Goal: Information Seeking & Learning: Find specific fact

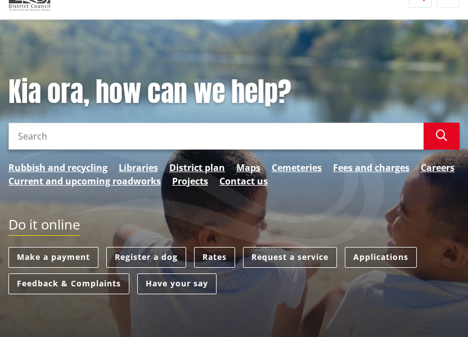
scroll to position [26, 0]
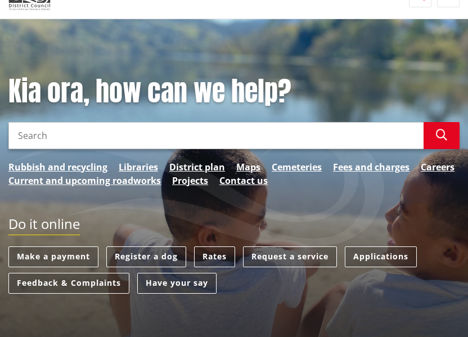
click at [106, 139] on input "Search" at bounding box center [215, 135] width 415 height 27
type input "Community committees"
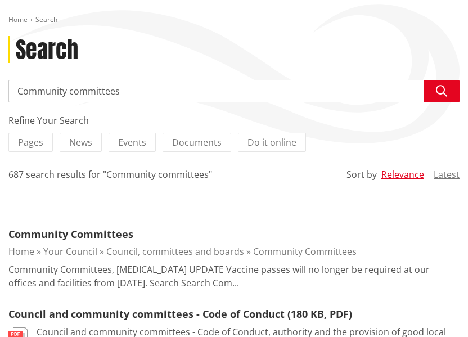
scroll to position [71, 0]
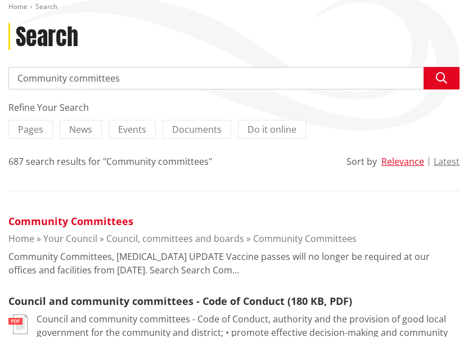
click at [99, 223] on link "Community Committees" at bounding box center [70, 220] width 125 height 13
click at [125, 70] on input "Community committees" at bounding box center [233, 78] width 451 height 22
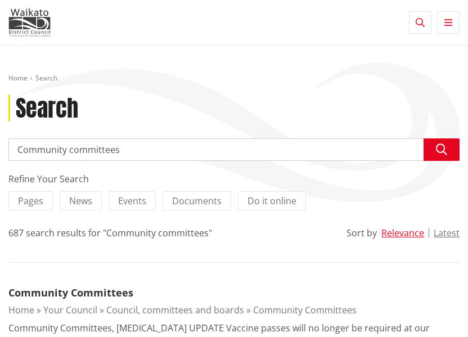
scroll to position [71, 0]
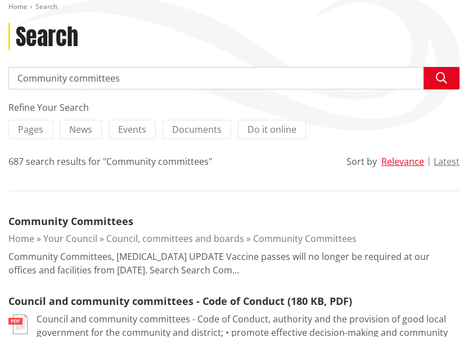
click at [127, 76] on input "Community committees" at bounding box center [233, 78] width 451 height 22
type input "Community committee meeting dates"
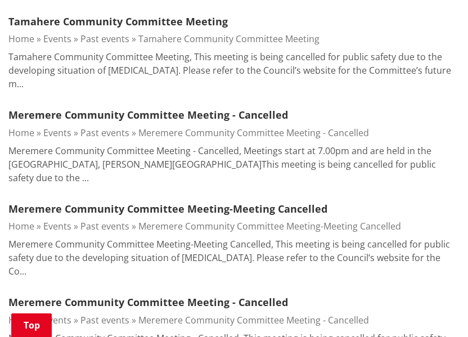
scroll to position [445, 0]
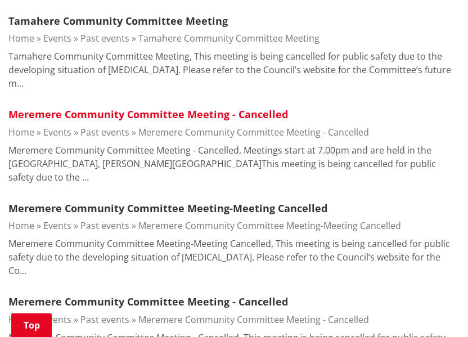
click at [158, 107] on link "Meremere Community Committee Meeting - Cancelled" at bounding box center [147, 113] width 279 height 13
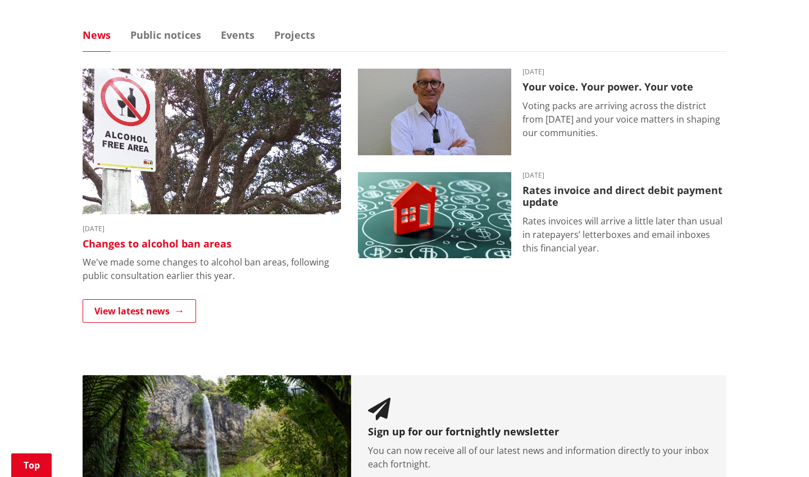
scroll to position [718, 0]
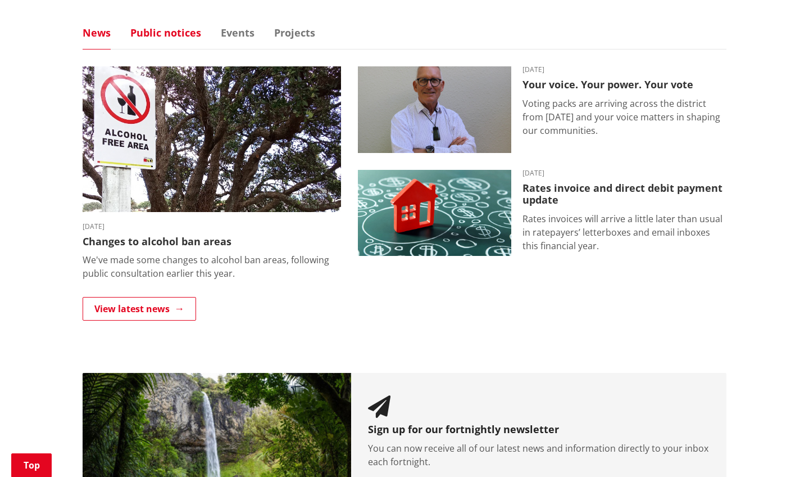
click at [174, 29] on link "Public notices" at bounding box center [165, 33] width 71 height 10
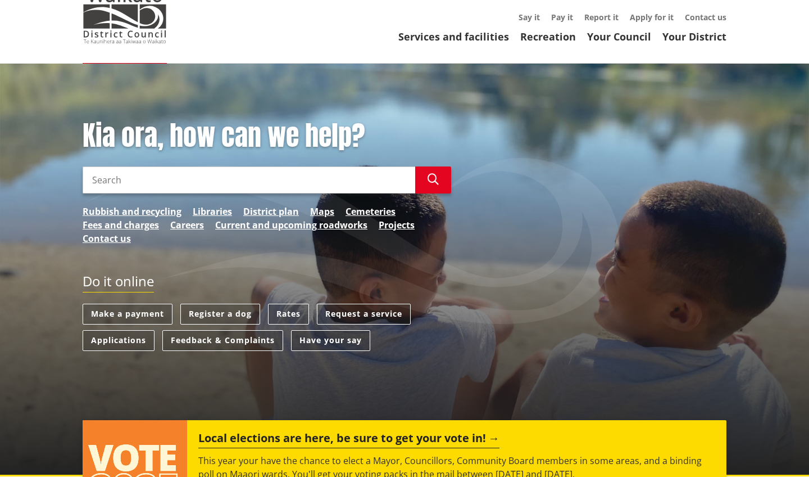
scroll to position [35, 0]
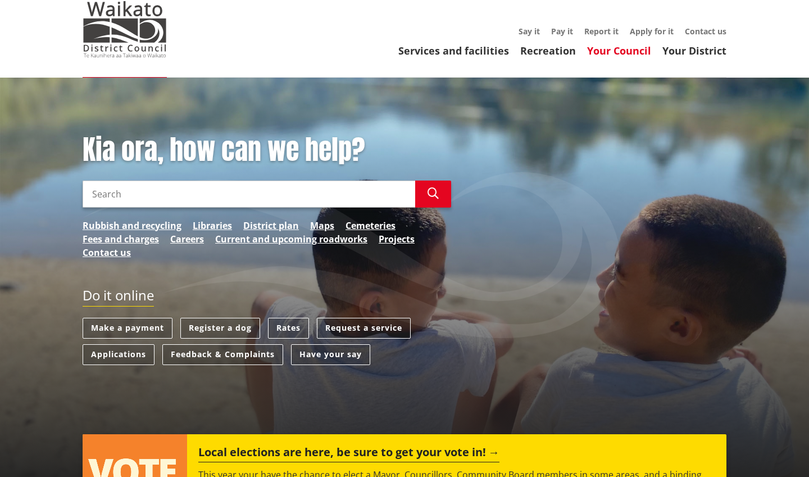
click at [467, 50] on link "Your Council" at bounding box center [619, 50] width 64 height 13
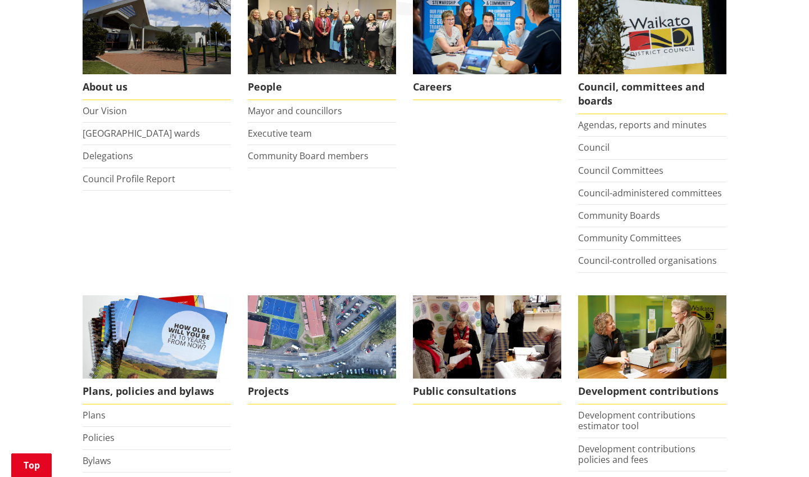
scroll to position [240, 0]
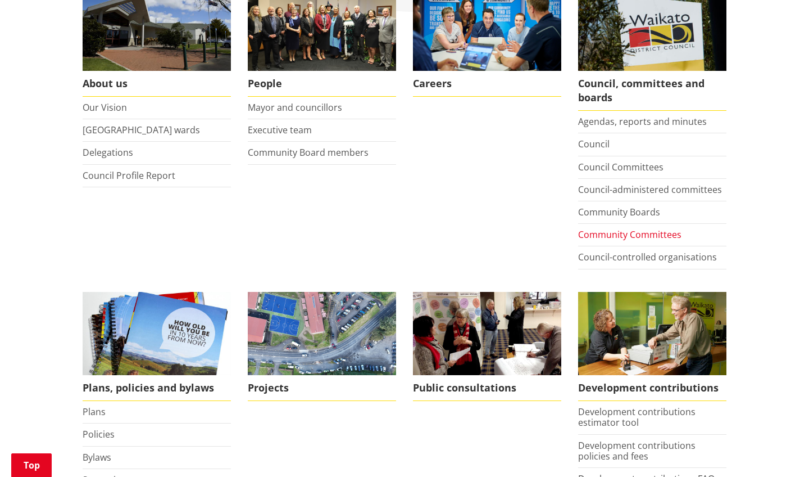
click at [597, 234] on link "Community Committees" at bounding box center [629, 234] width 103 height 12
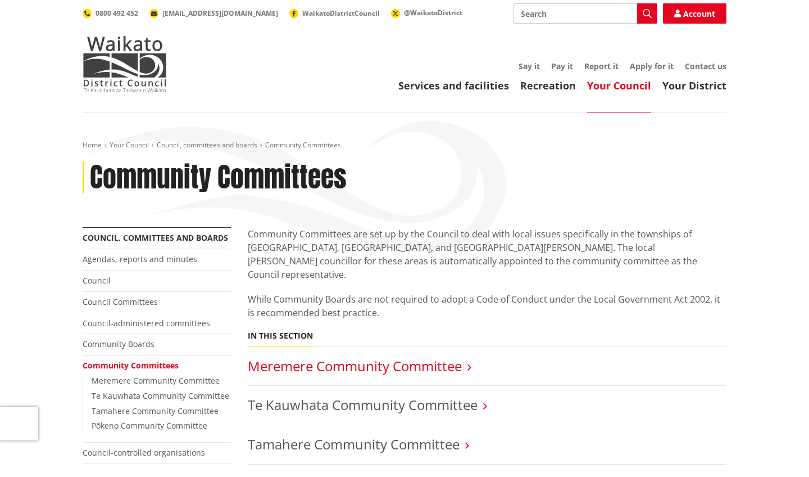
click at [403, 356] on link "Meremere Community Committee" at bounding box center [355, 365] width 214 height 19
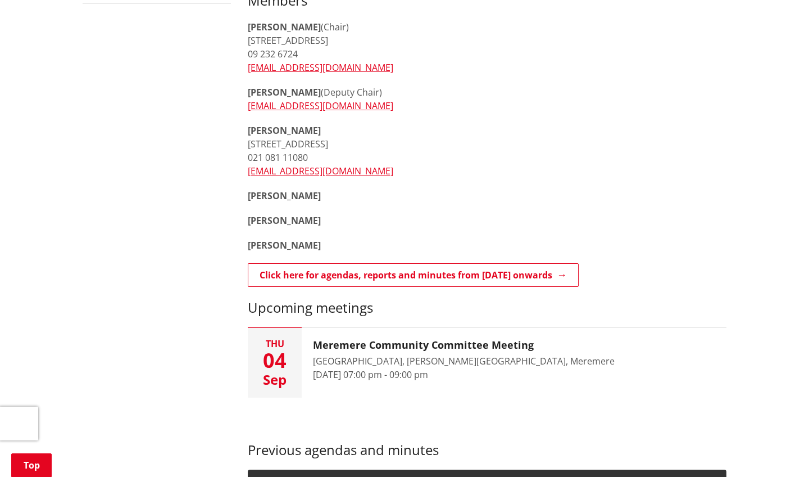
scroll to position [458, 0]
